Goal: Transaction & Acquisition: Purchase product/service

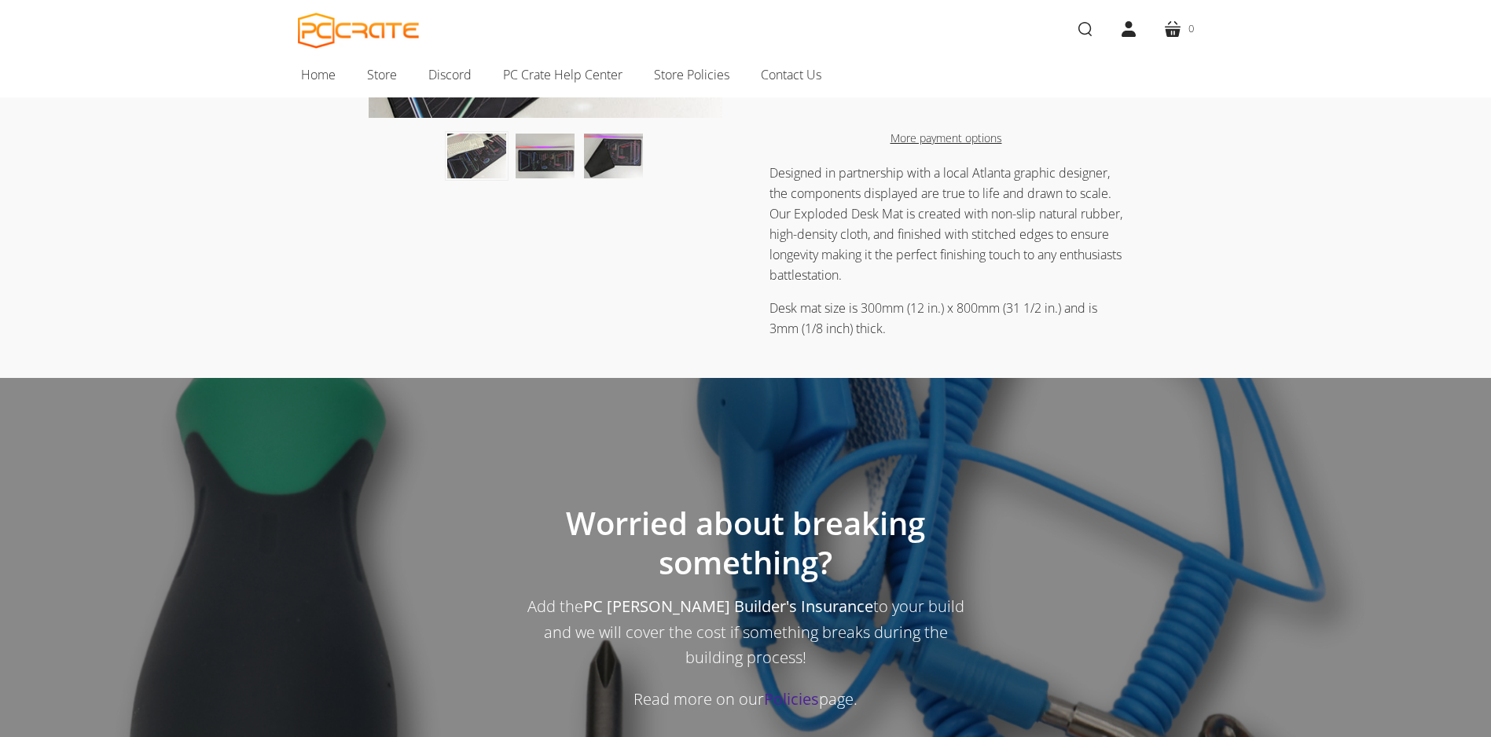
scroll to position [686, 0]
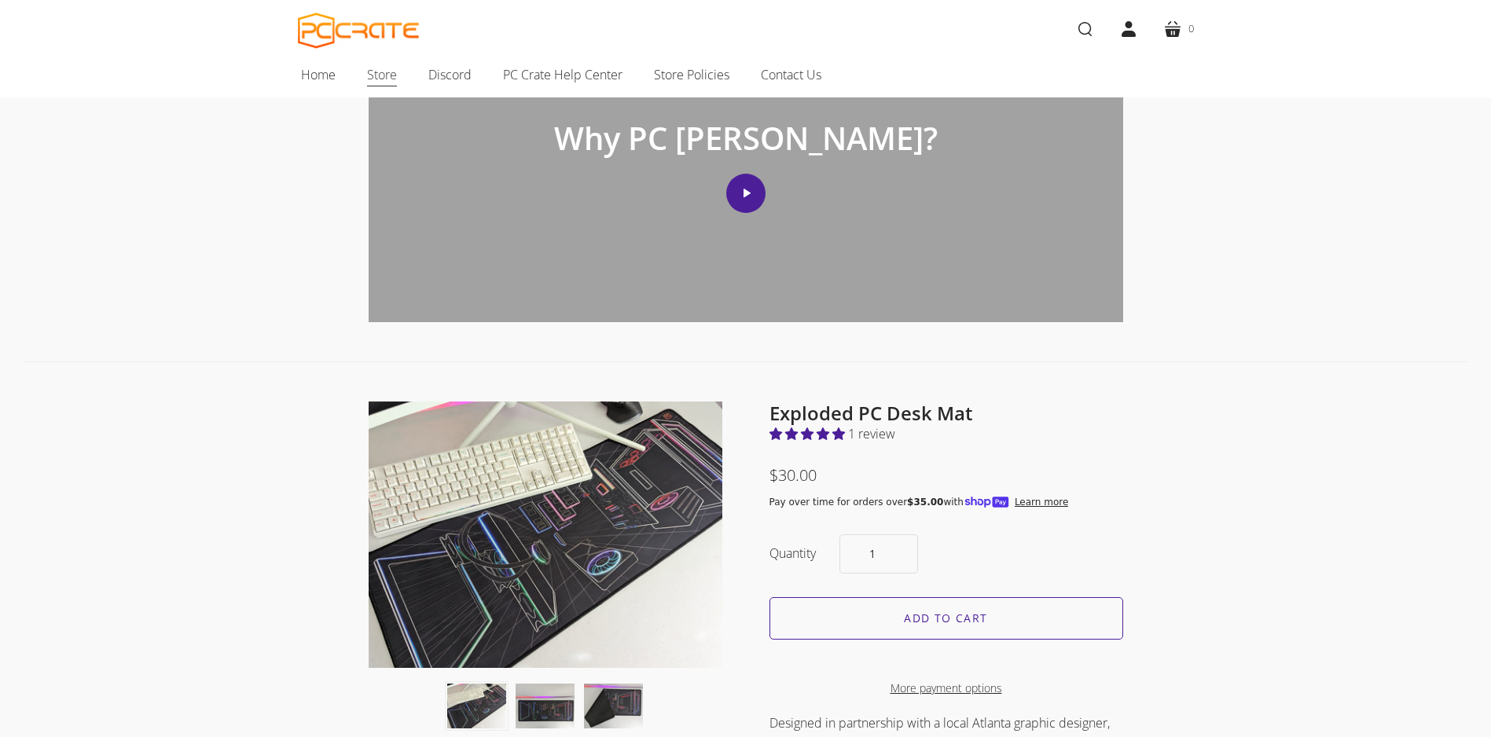
click at [385, 71] on span "Store" at bounding box center [382, 74] width 30 height 20
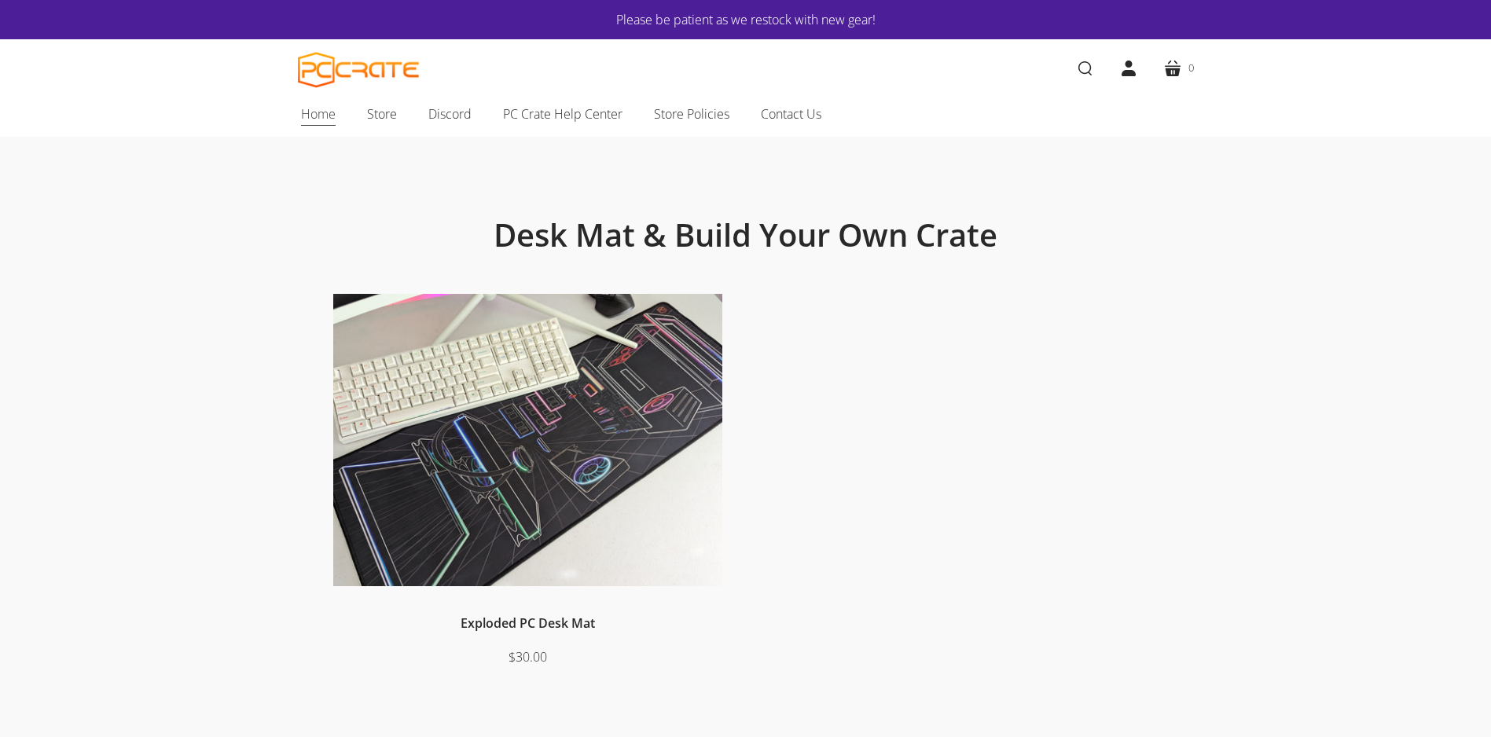
click at [317, 113] on span "Home" at bounding box center [318, 114] width 35 height 20
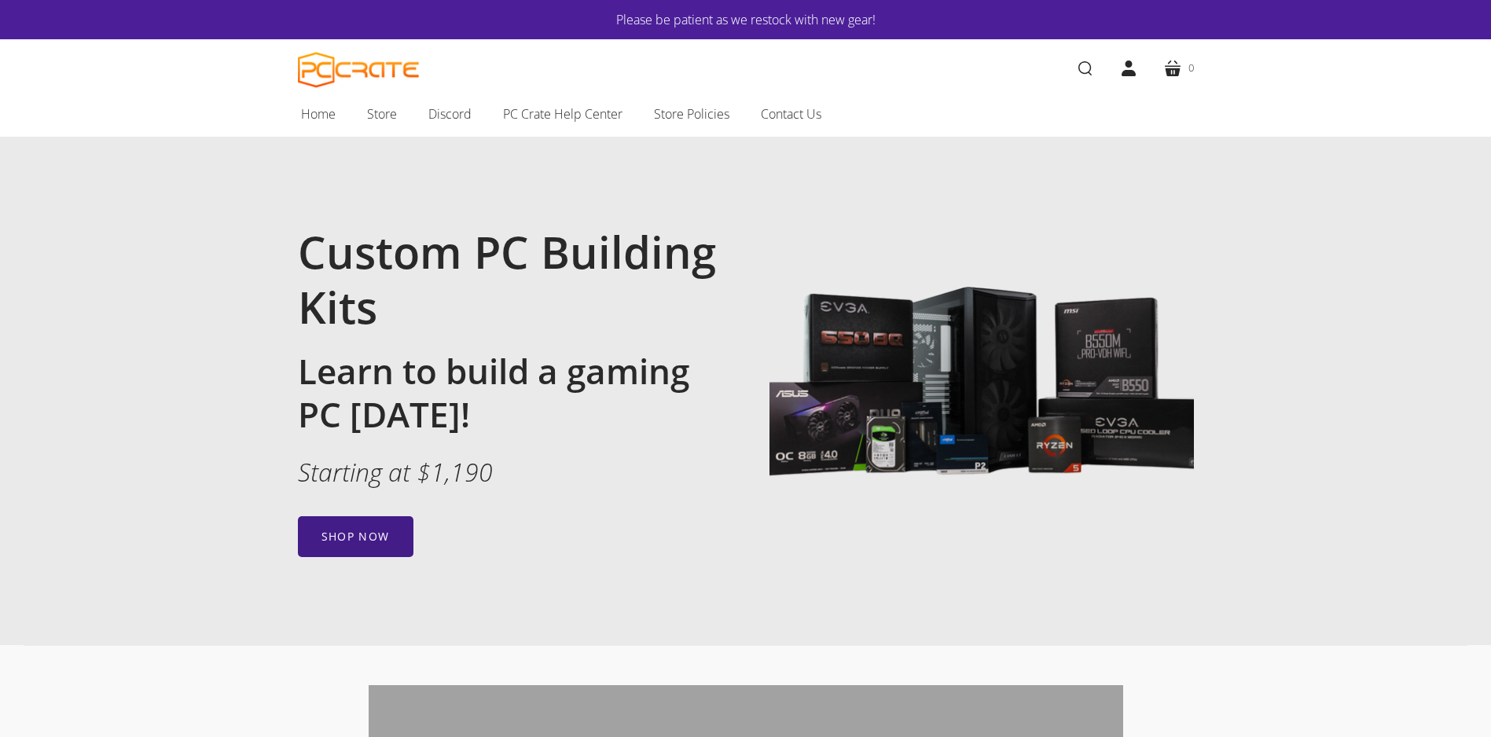
click at [328, 541] on link "Shop now" at bounding box center [356, 536] width 116 height 41
